Goal: Task Accomplishment & Management: Manage account settings

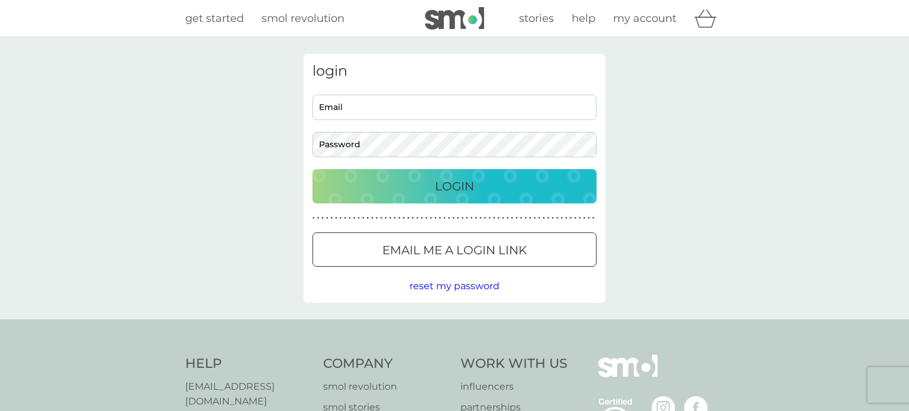
click at [389, 109] on input "Email" at bounding box center [454, 107] width 284 height 25
type input "Gypsygirl10@hotmail.com"
click at [312, 169] on button "Login" at bounding box center [454, 186] width 284 height 34
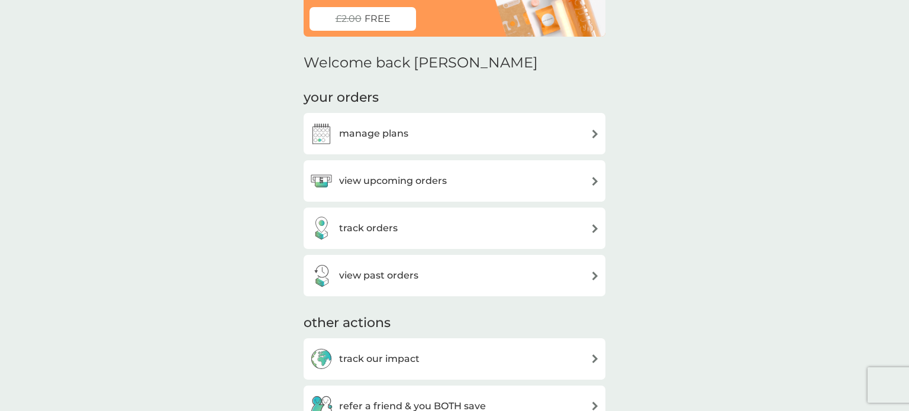
scroll to position [99, 0]
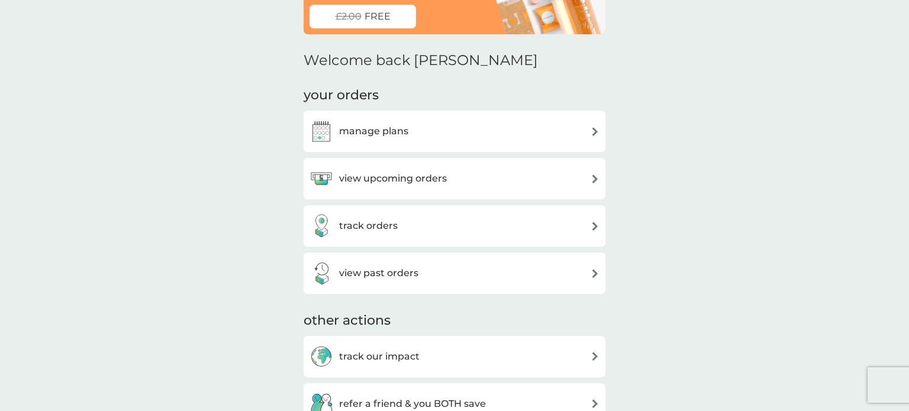
click at [453, 124] on div "manage plans" at bounding box center [454, 132] width 290 height 24
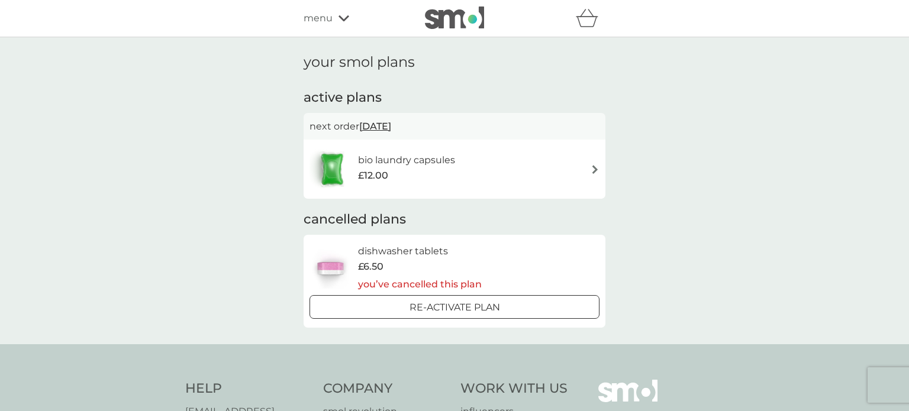
click at [389, 127] on span "[DATE]" at bounding box center [375, 126] width 32 height 23
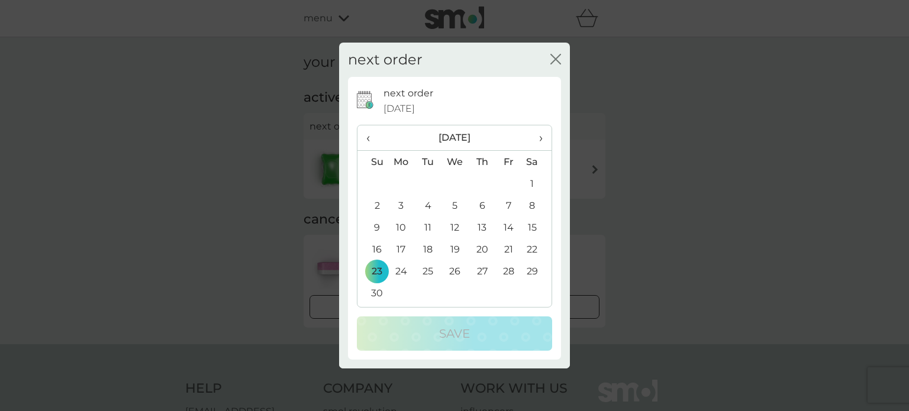
click at [558, 63] on icon "close" at bounding box center [555, 59] width 11 height 11
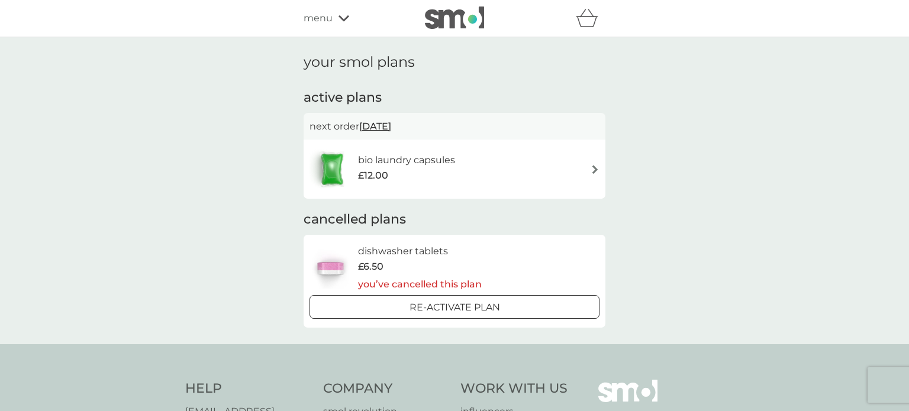
click at [593, 170] on img at bounding box center [595, 169] width 9 height 9
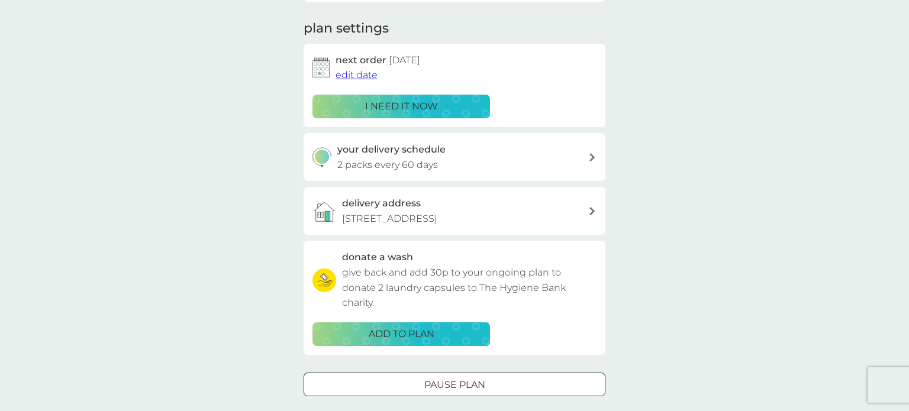
scroll to position [159, 0]
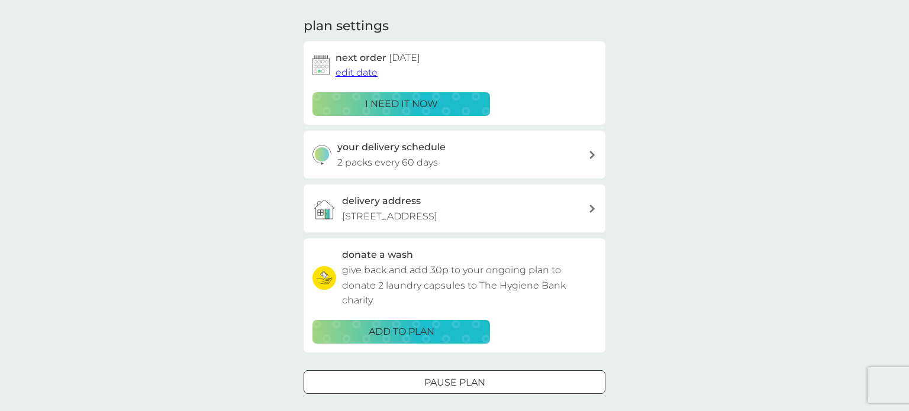
click at [591, 155] on icon at bounding box center [591, 155] width 5 height 8
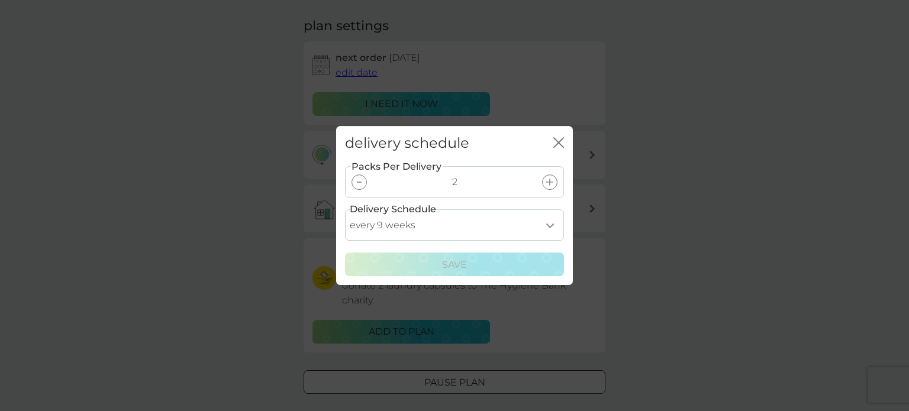
click at [360, 179] on div at bounding box center [359, 182] width 15 height 15
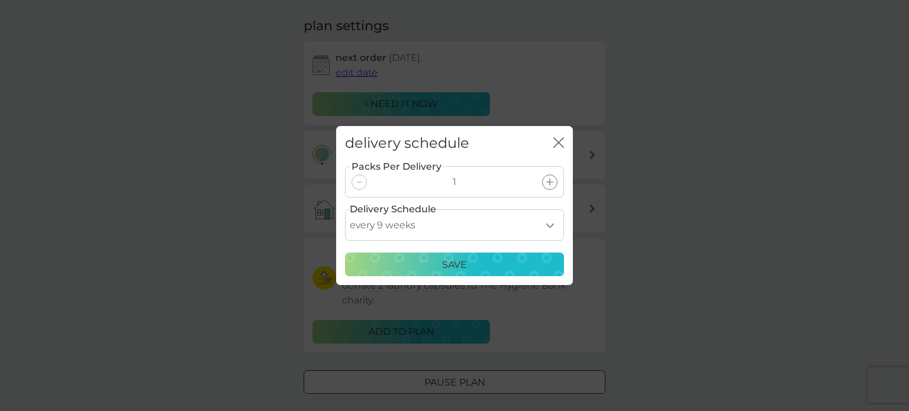
click at [549, 224] on select "every 1 week every 2 weeks every 3 weeks every 4 weeks every 5 weeks every 6 we…" at bounding box center [454, 224] width 219 height 31
select select "84"
click at [345, 209] on select "every 1 week every 2 weeks every 3 weeks every 4 weeks every 5 weeks every 6 we…" at bounding box center [454, 224] width 219 height 31
click at [451, 264] on p "Save" at bounding box center [454, 264] width 25 height 15
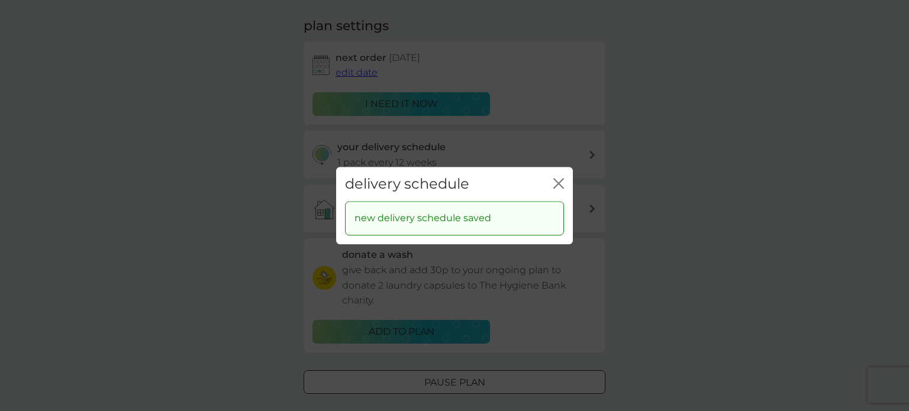
click at [637, 212] on div "delivery schedule close new delivery schedule saved" at bounding box center [454, 205] width 909 height 411
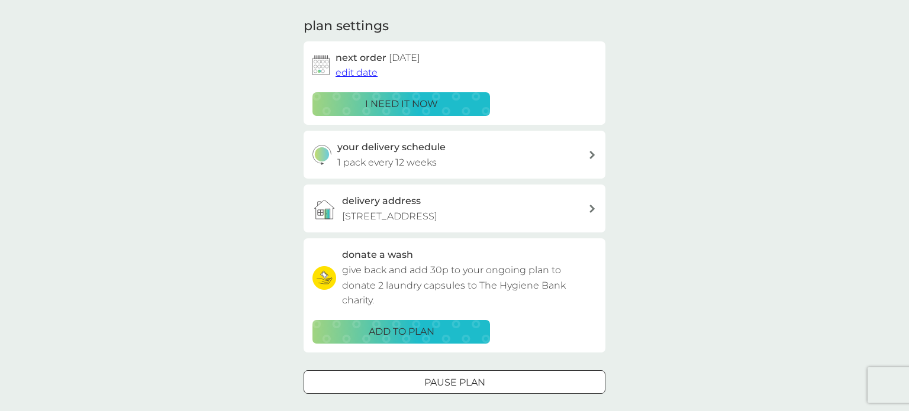
click at [357, 72] on span "edit date" at bounding box center [357, 72] width 42 height 11
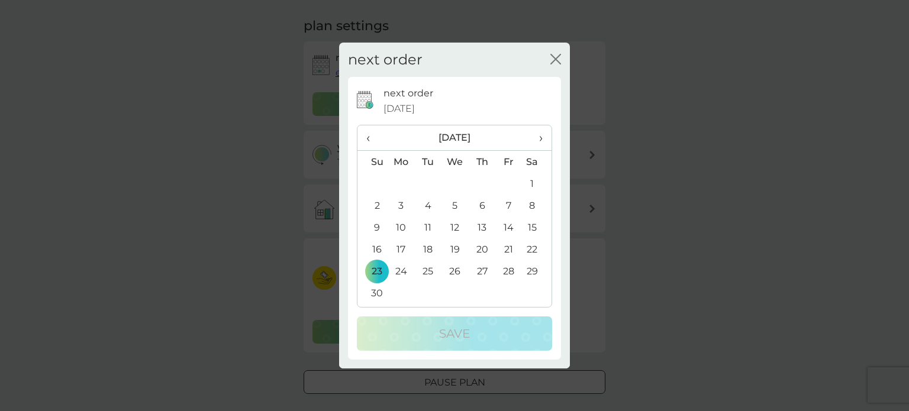
click at [540, 141] on span "›" at bounding box center [537, 137] width 12 height 25
click at [540, 134] on span "›" at bounding box center [537, 137] width 12 height 25
click at [401, 204] on td "5" at bounding box center [401, 206] width 27 height 22
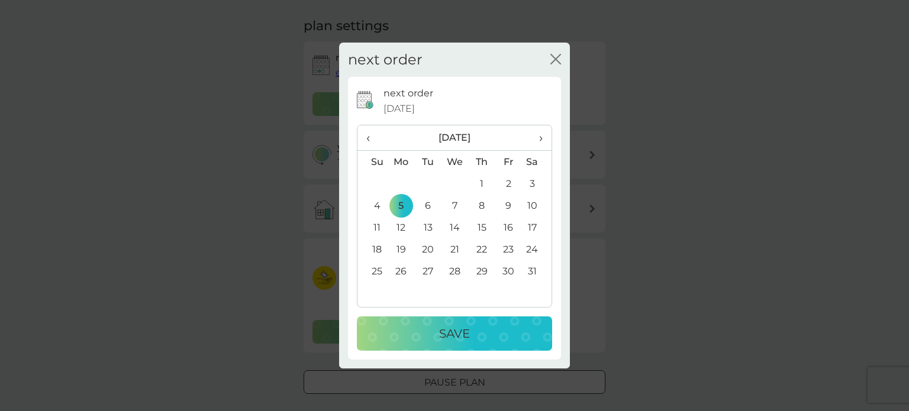
click at [447, 334] on p "Save" at bounding box center [454, 333] width 31 height 19
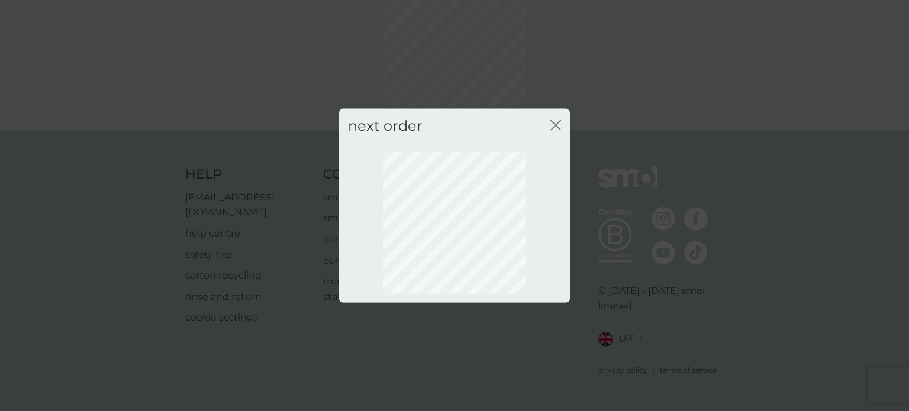
scroll to position [86, 0]
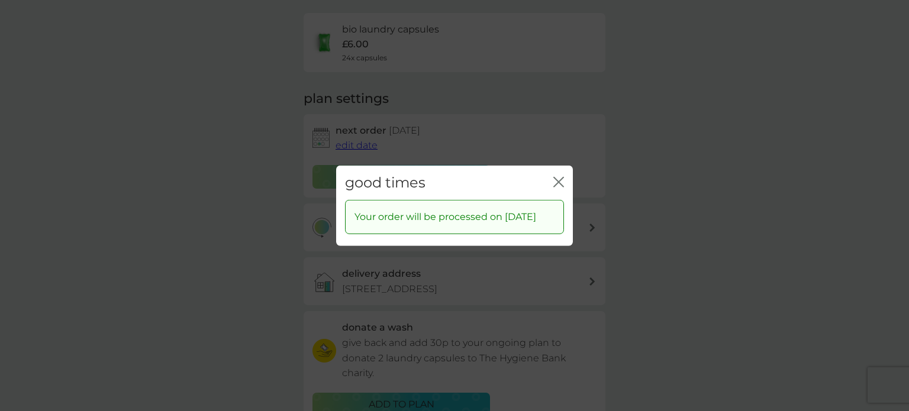
click at [560, 176] on icon "close" at bounding box center [558, 181] width 11 height 11
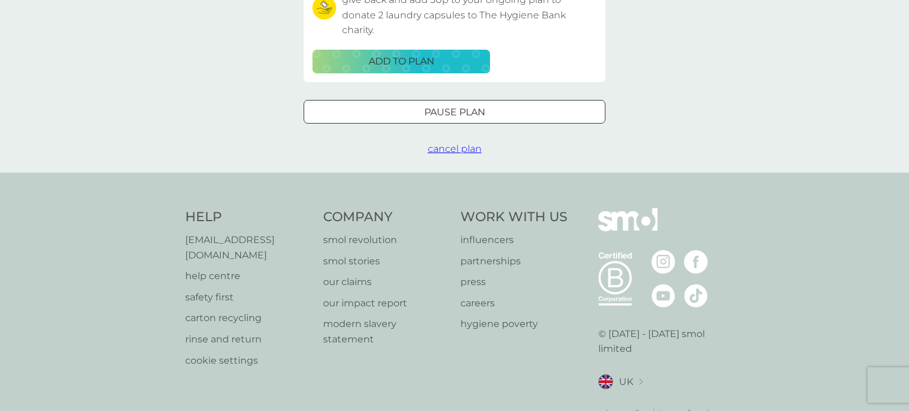
scroll to position [0, 0]
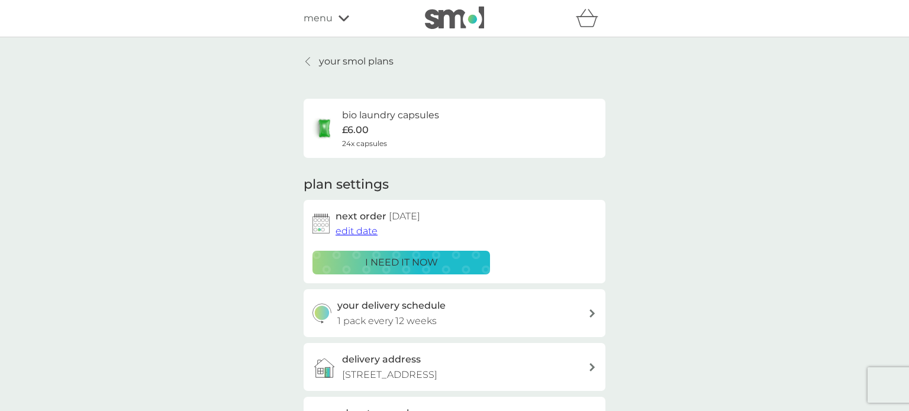
click at [318, 21] on span "menu" at bounding box center [318, 18] width 29 height 15
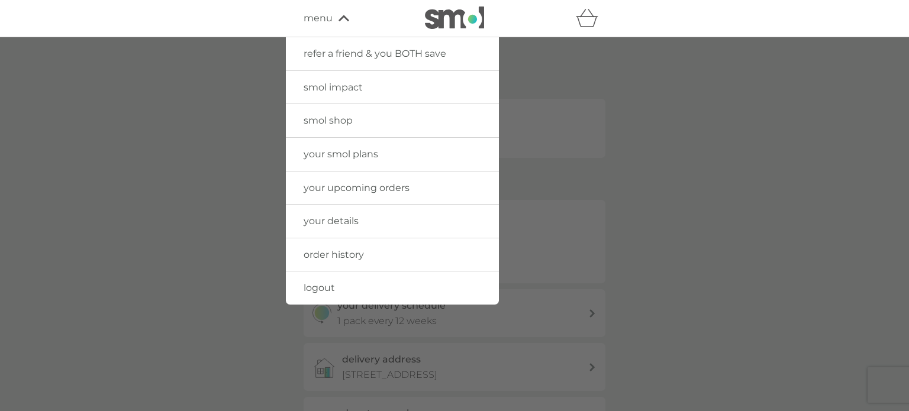
click at [445, 14] on img at bounding box center [454, 18] width 59 height 22
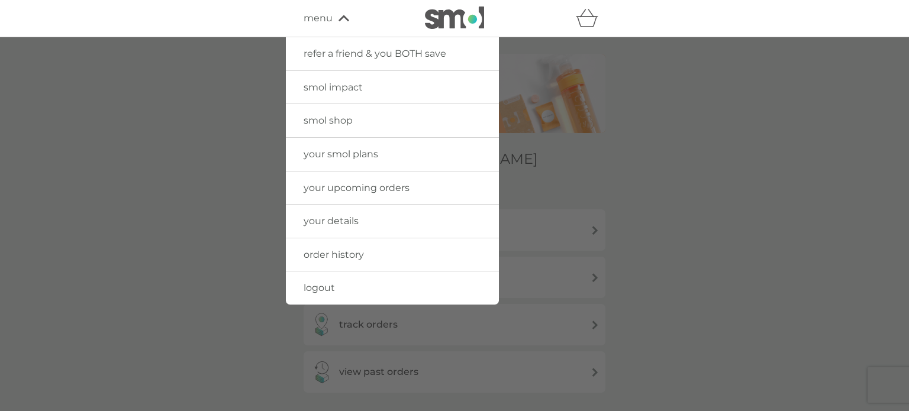
click at [709, 185] on div at bounding box center [454, 242] width 909 height 411
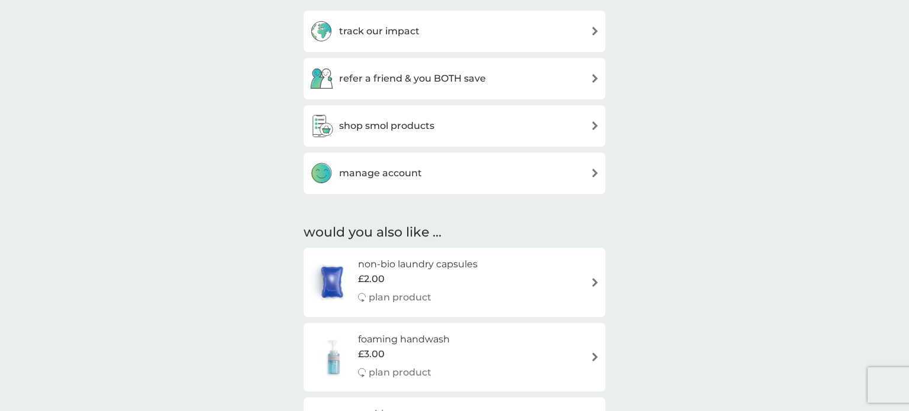
scroll to position [425, 0]
click at [590, 119] on div "shop smol products" at bounding box center [454, 126] width 290 height 24
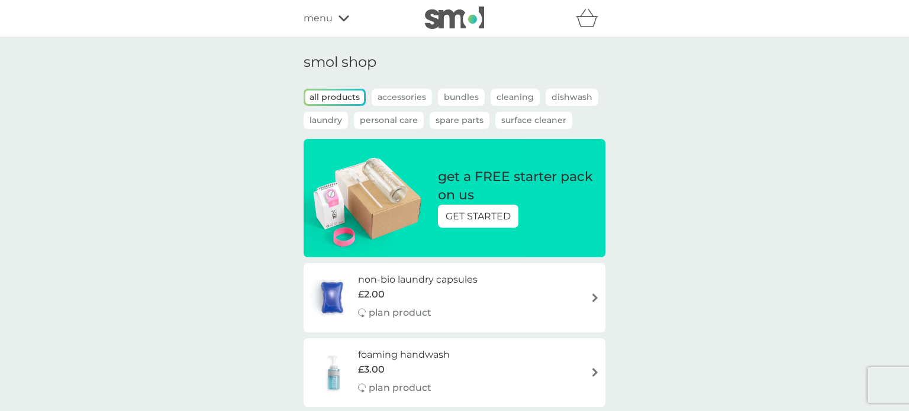
click at [323, 21] on span "menu" at bounding box center [318, 18] width 29 height 15
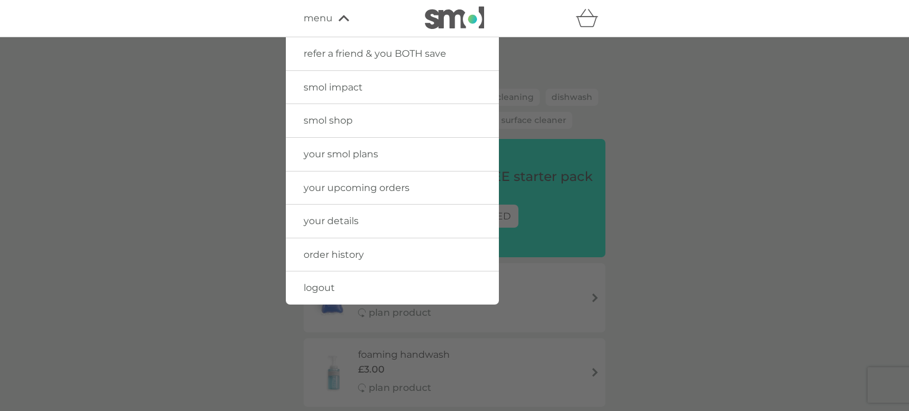
click at [320, 286] on span "logout" at bounding box center [319, 287] width 31 height 11
